Goal: Navigation & Orientation: Find specific page/section

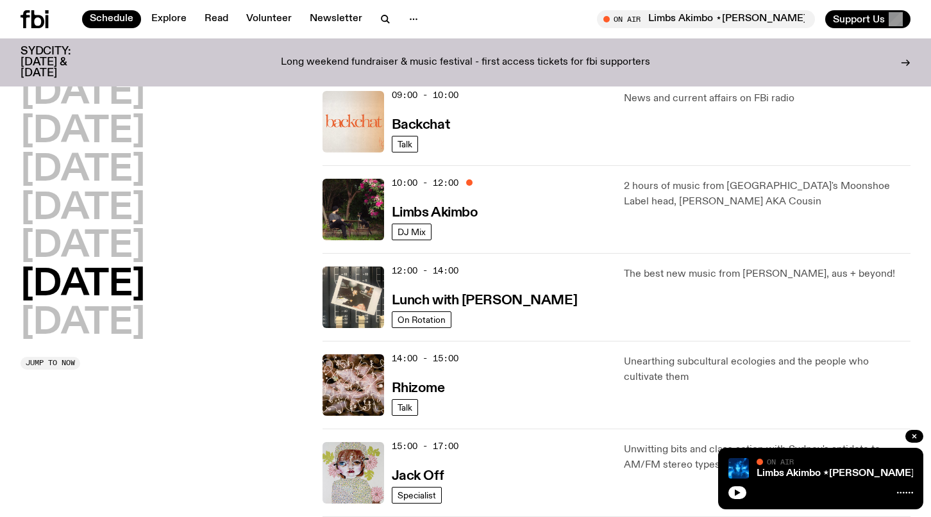
scroll to position [299, 0]
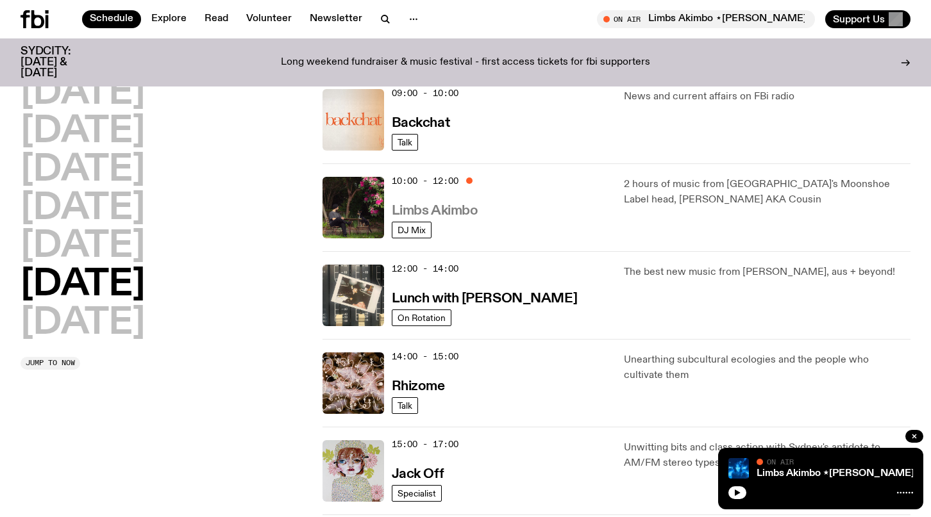
click at [409, 211] on h3 "Limbs Akimbo" at bounding box center [435, 210] width 87 height 13
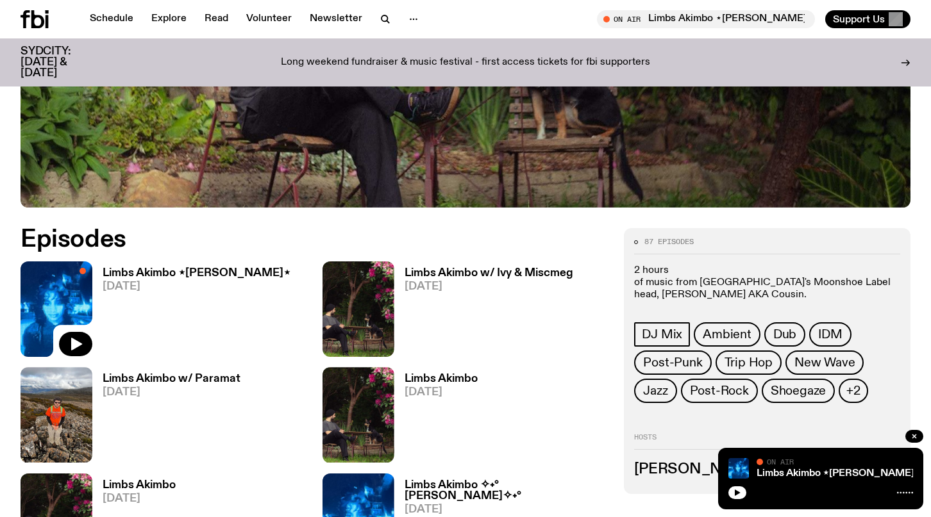
scroll to position [465, 0]
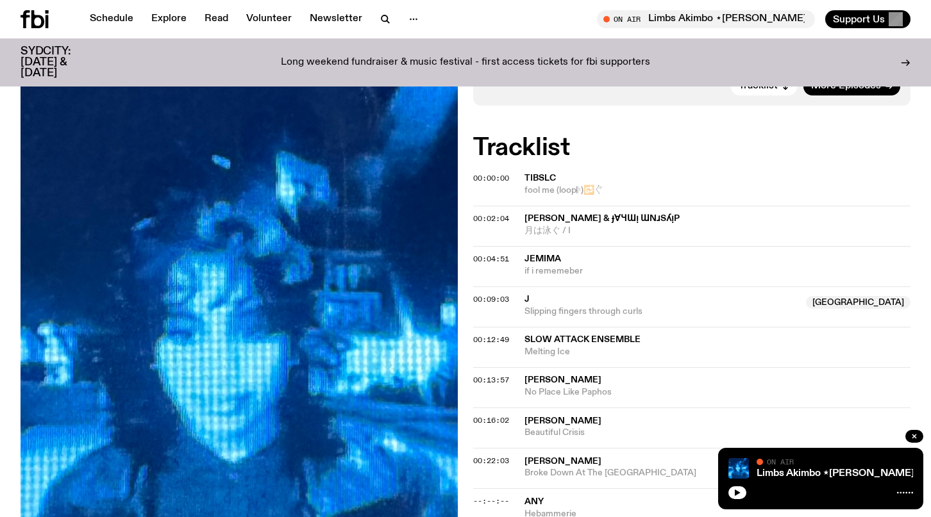
scroll to position [367, 0]
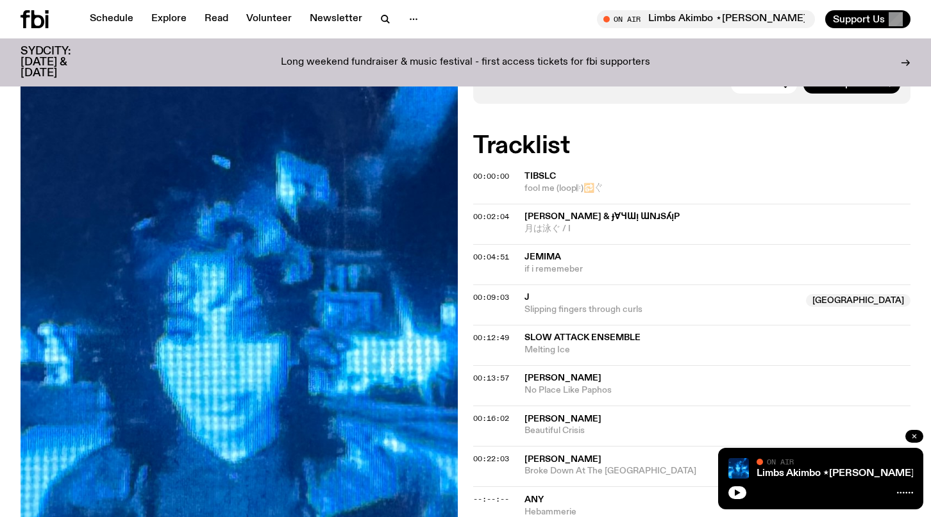
click at [915, 437] on icon "button" at bounding box center [914, 437] width 8 height 8
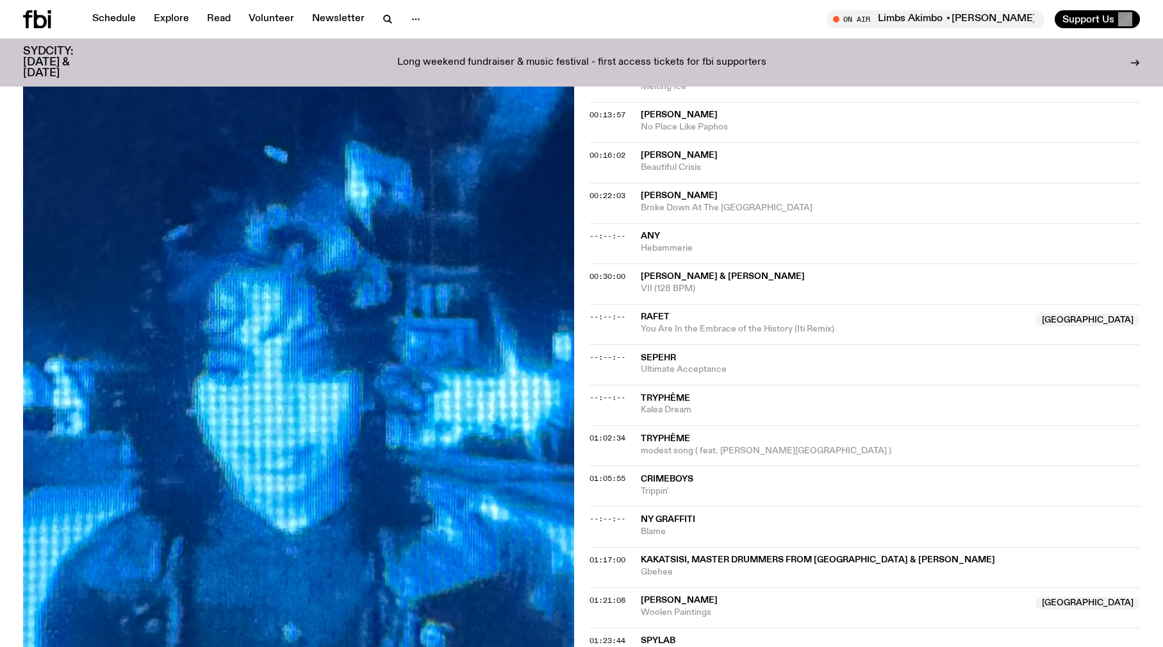
scroll to position [0, 0]
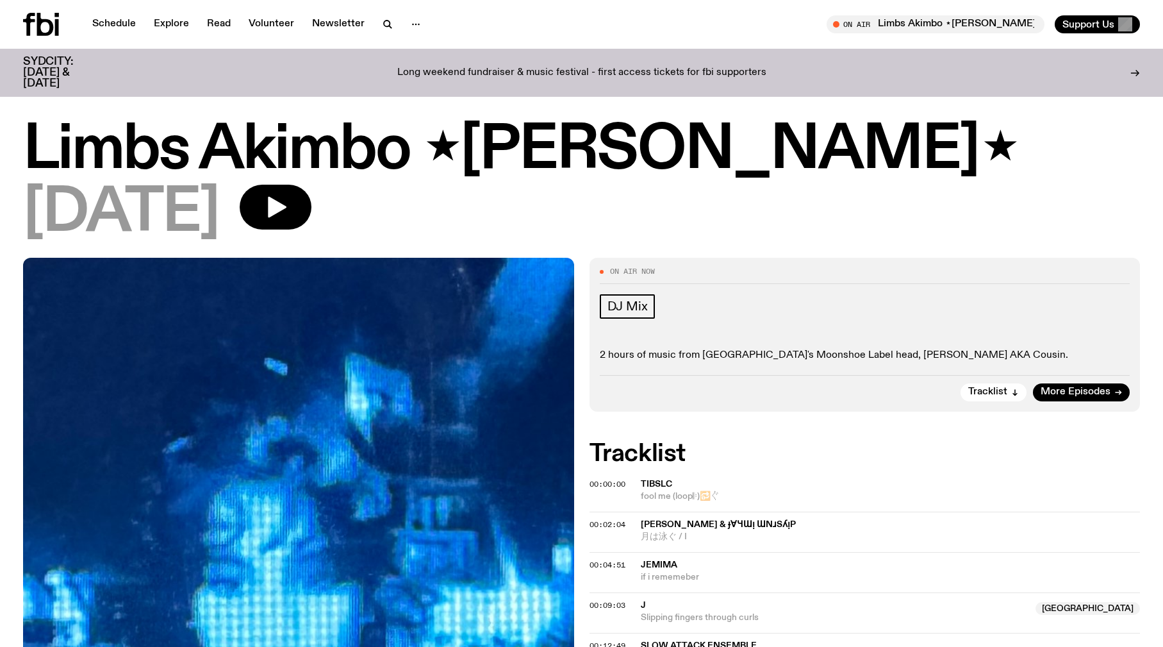
click at [627, 67] on p "Long weekend fundraiser & music festival - first access tickets for fbi support…" at bounding box center [581, 73] width 369 height 12
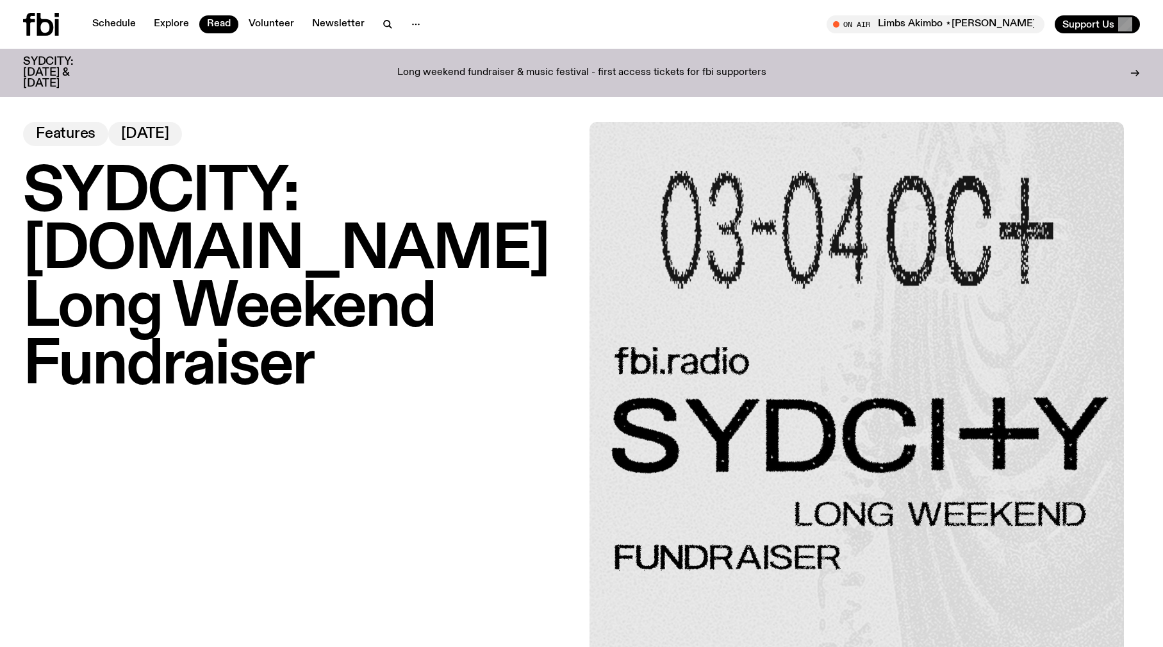
click at [517, 67] on p "Long weekend fundraiser & music festival - first access tickets for fbi support…" at bounding box center [581, 73] width 369 height 12
click at [128, 25] on link "Schedule" at bounding box center [114, 24] width 59 height 18
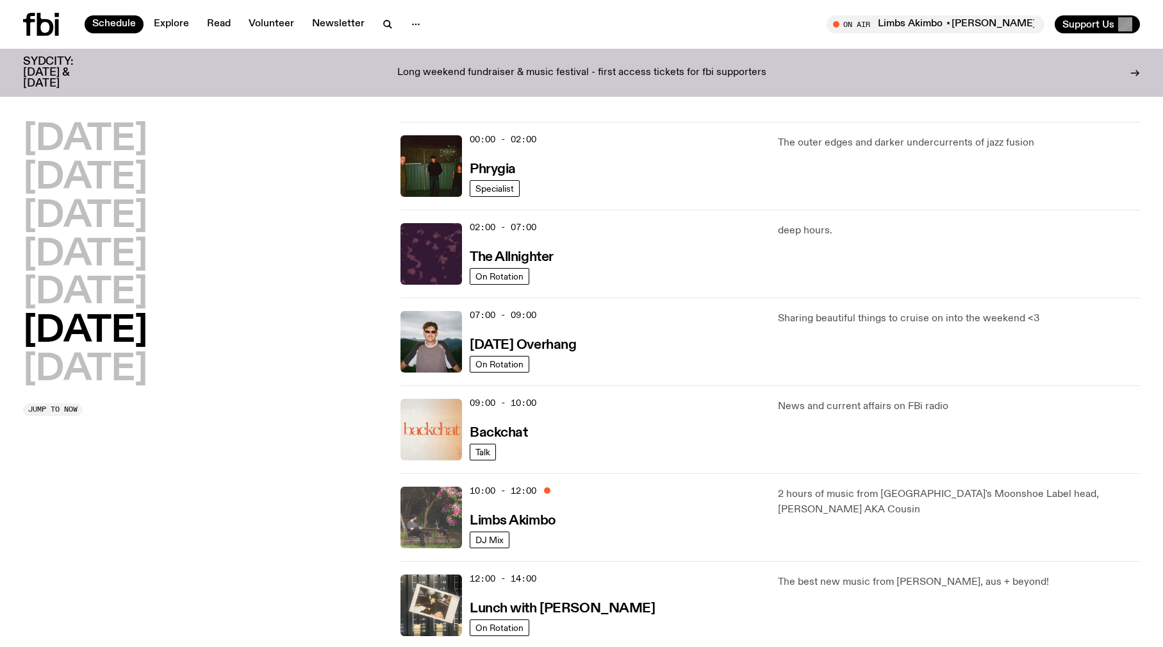
click at [452, 513] on img at bounding box center [432, 517] width 62 height 62
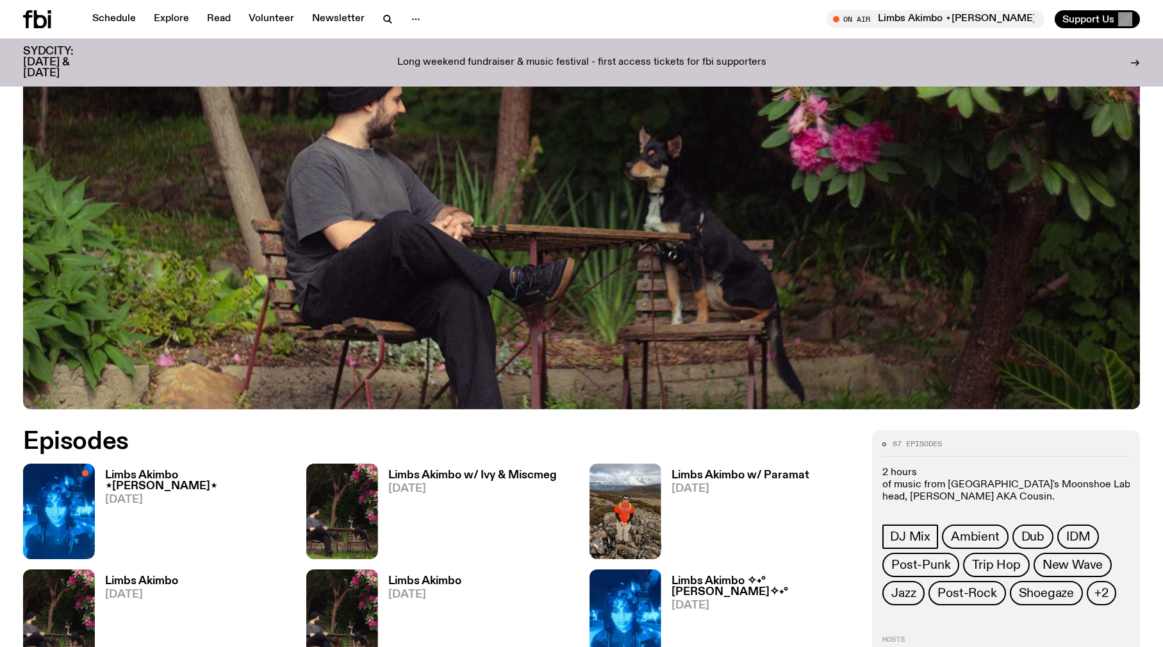
scroll to position [406, 0]
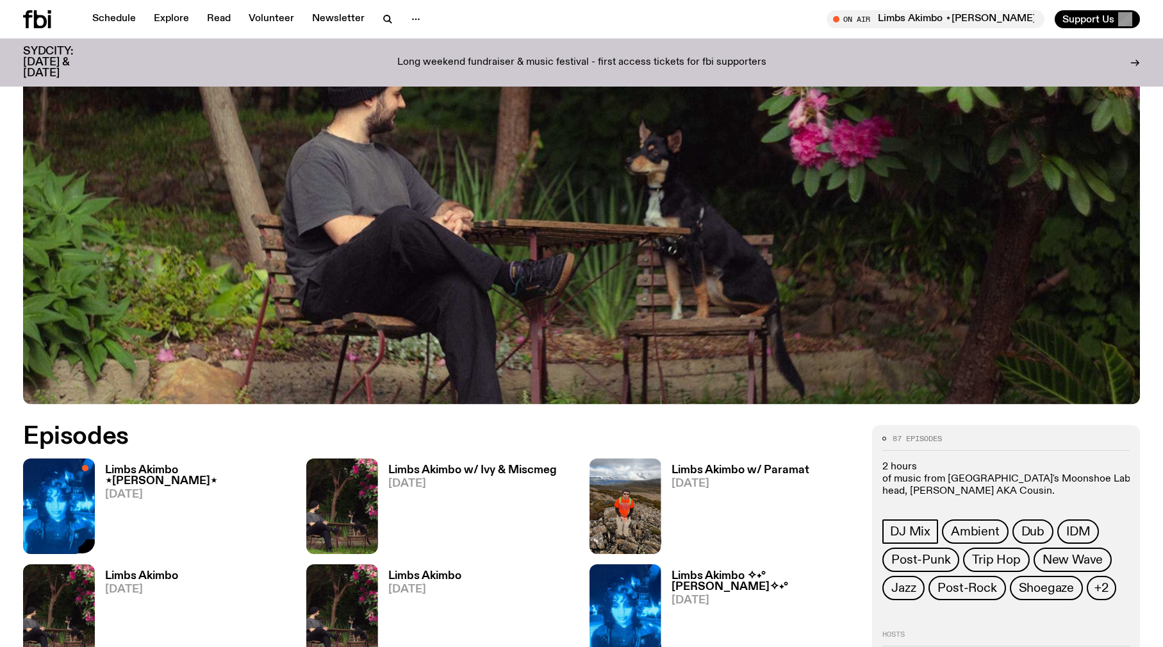
click at [91, 499] on img at bounding box center [59, 505] width 72 height 95
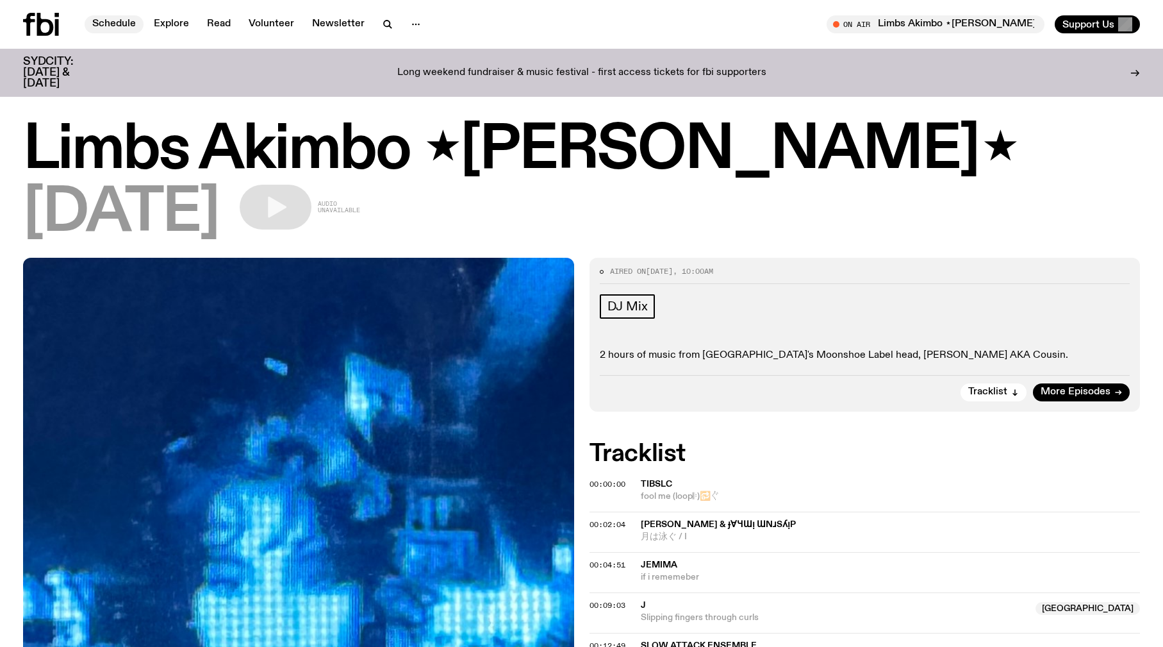
click at [106, 24] on link "Schedule" at bounding box center [114, 24] width 59 height 18
